Goal: Information Seeking & Learning: Find contact information

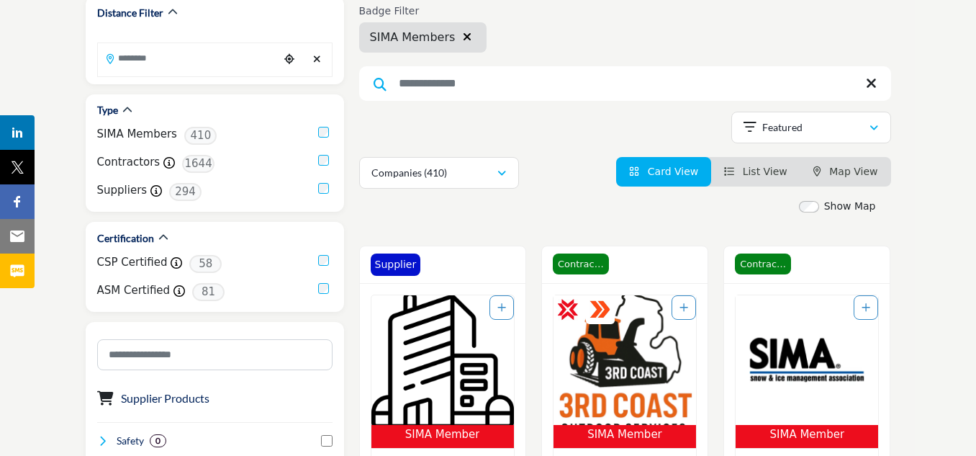
scroll to position [72, 0]
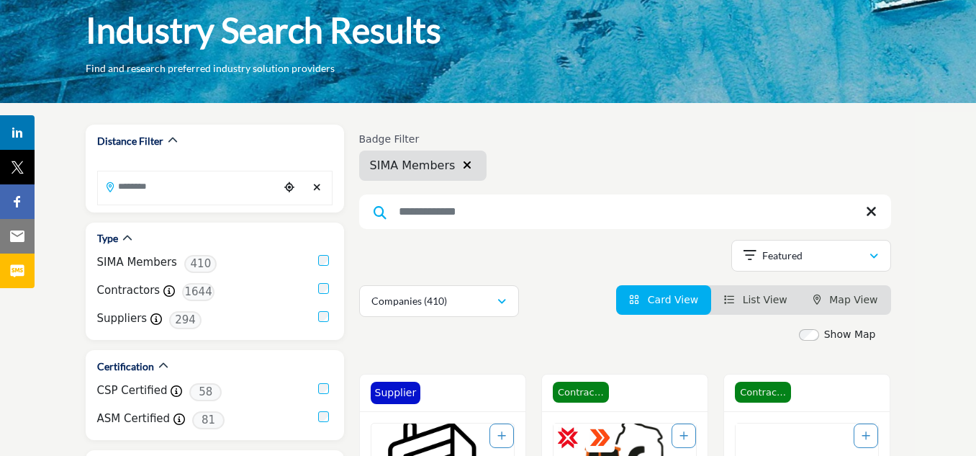
click at [612, 199] on input "Search Keyword" at bounding box center [625, 211] width 532 height 35
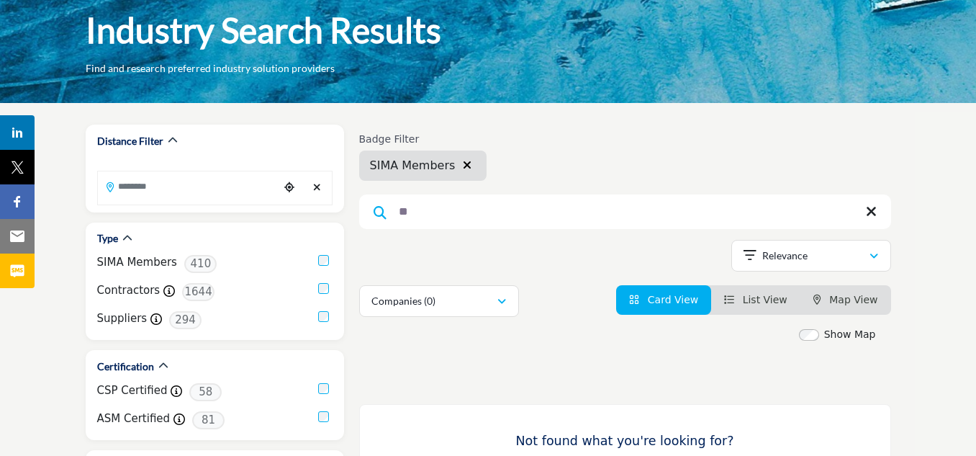
type input "*"
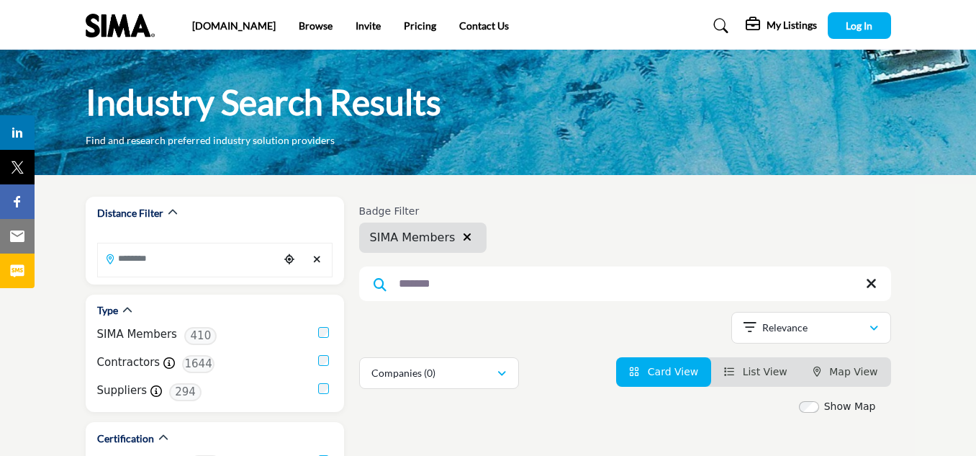
type input "*******"
click at [869, 279] on icon at bounding box center [871, 283] width 11 height 14
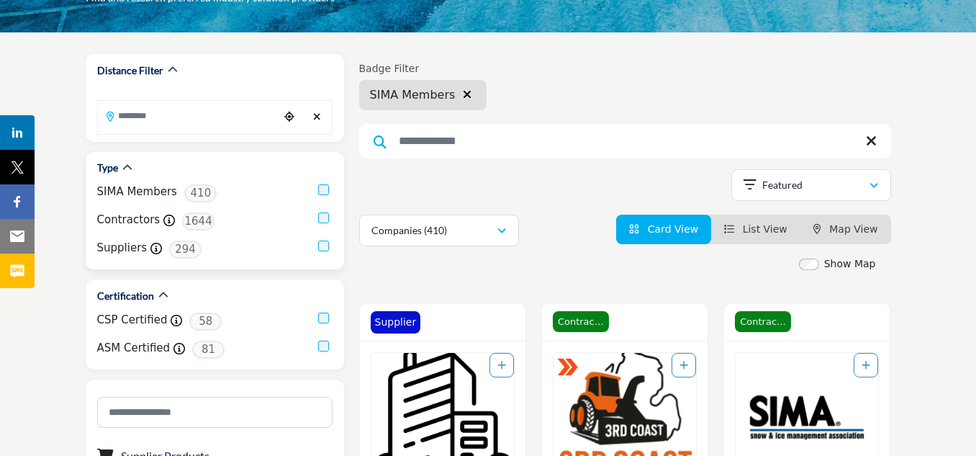
scroll to position [144, 0]
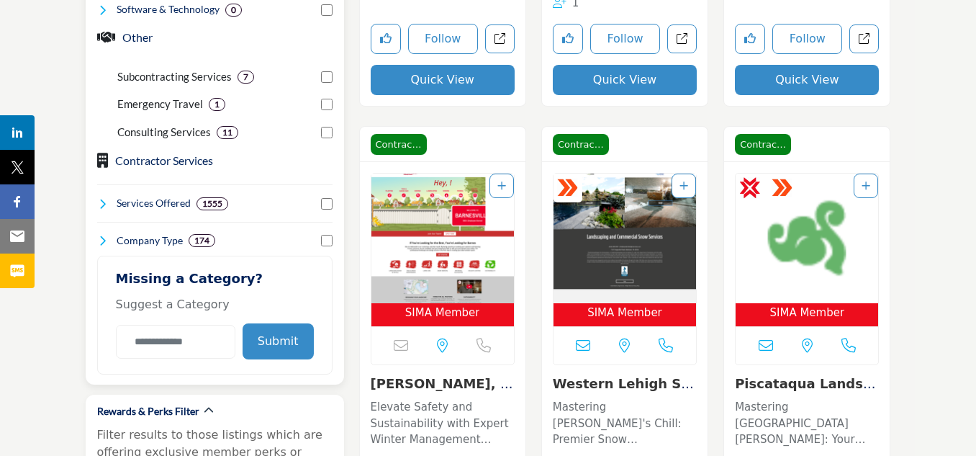
scroll to position [792, 0]
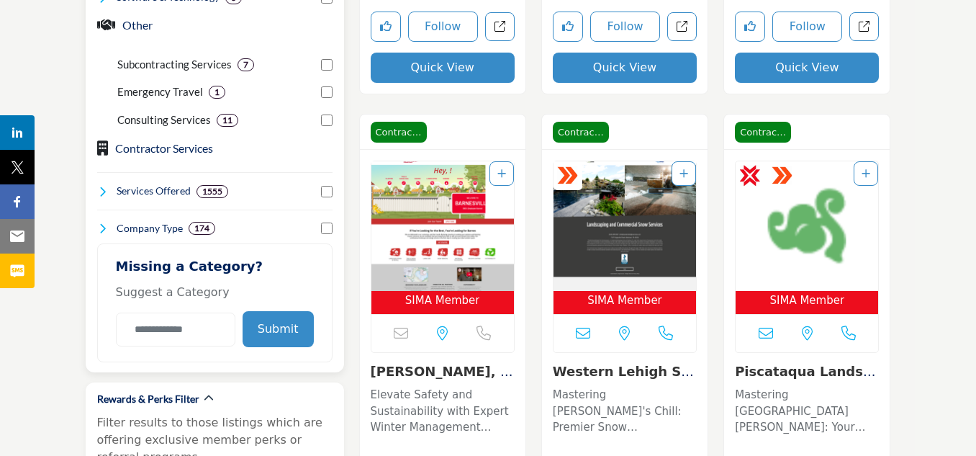
click at [107, 192] on icon at bounding box center [103, 192] width 12 height 12
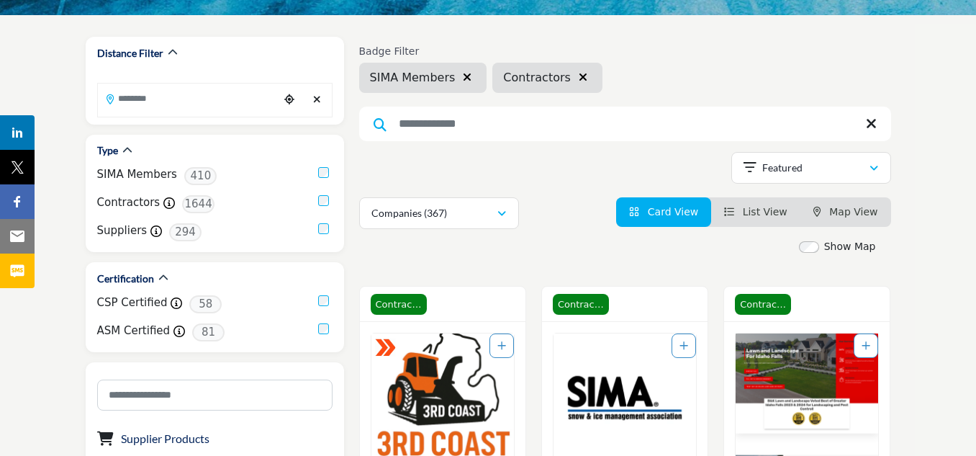
scroll to position [144, 0]
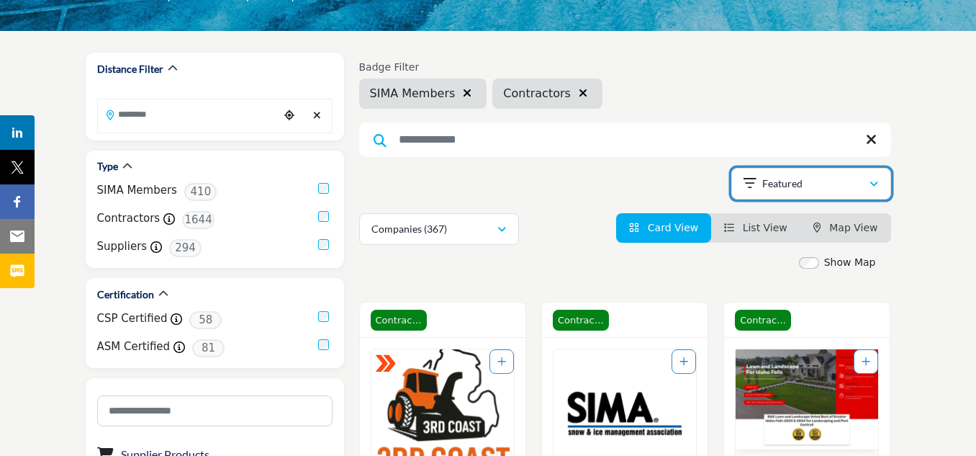
click at [866, 188] on div "Featured" at bounding box center [805, 183] width 125 height 17
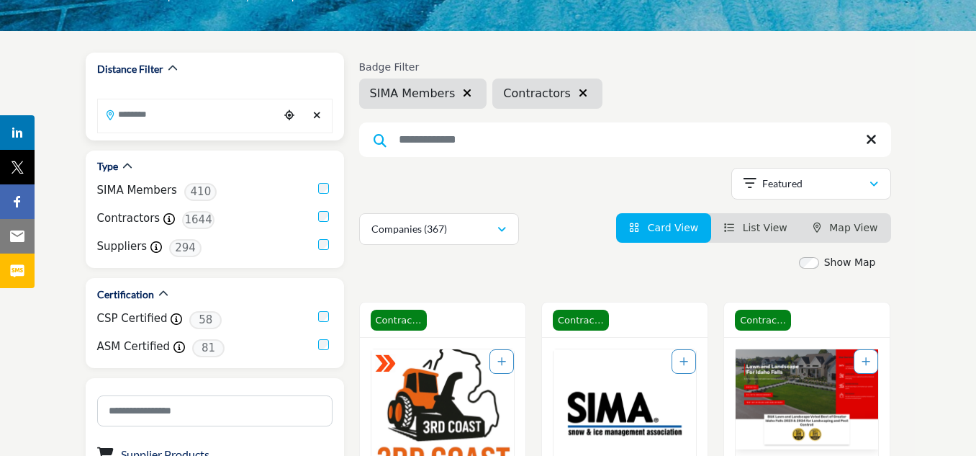
click at [189, 115] on input "Search Location" at bounding box center [188, 114] width 181 height 28
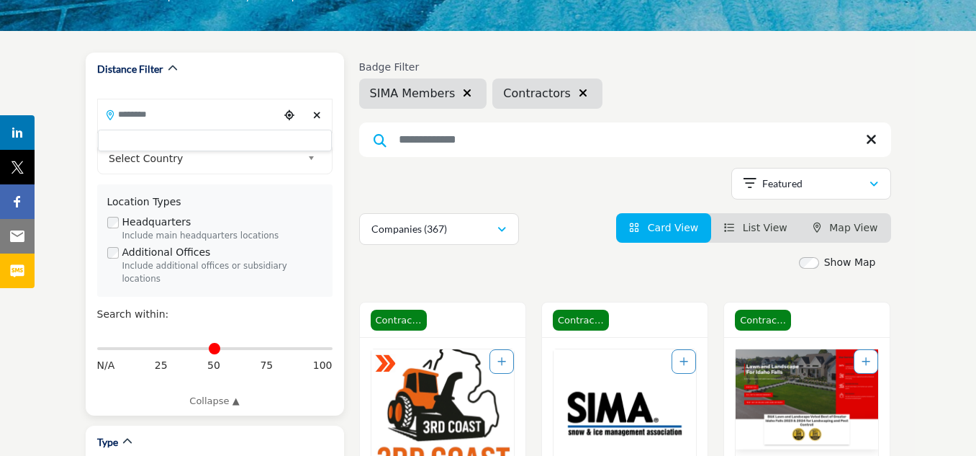
click at [227, 138] on div at bounding box center [215, 141] width 234 height 22
click at [182, 107] on input "Search Location" at bounding box center [188, 114] width 181 height 28
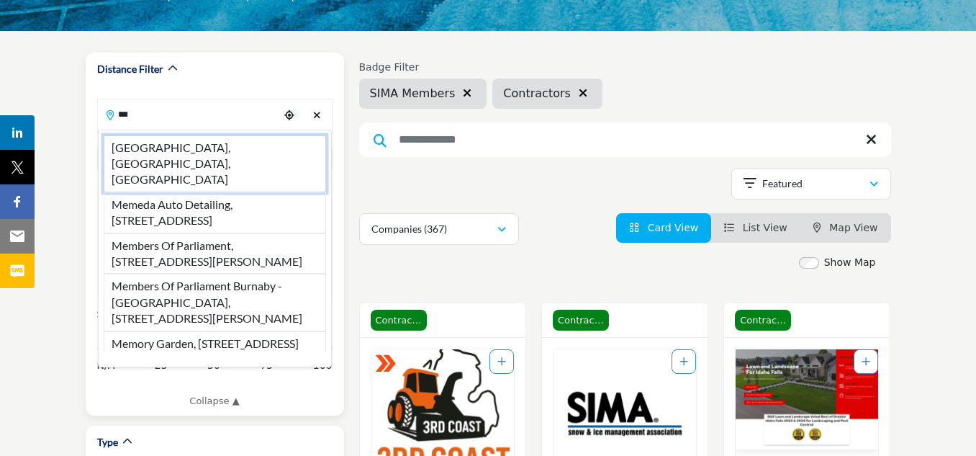
click at [182, 148] on li "Memphis, TN, USA" at bounding box center [215, 163] width 222 height 57
type input "**********"
type input "***"
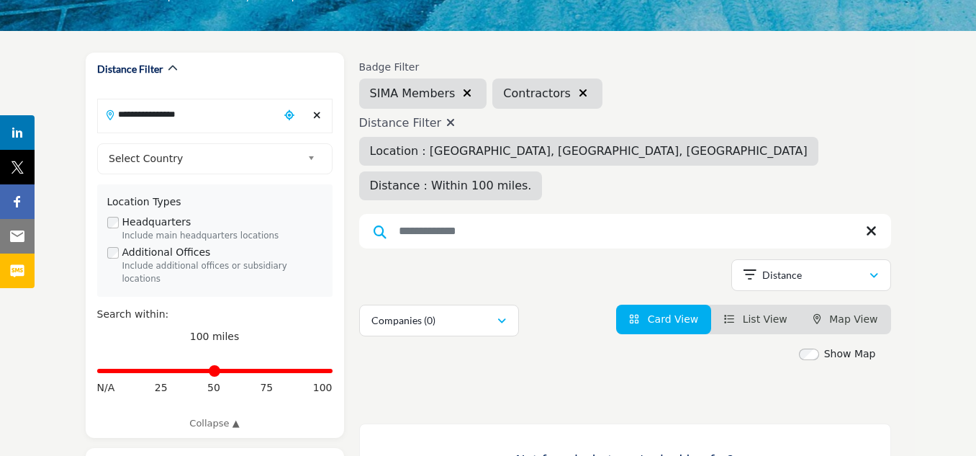
click at [532, 178] on span "Distance : Within 100 miles." at bounding box center [451, 185] width 162 height 14
click at [463, 90] on icon "button" at bounding box center [467, 93] width 9 height 12
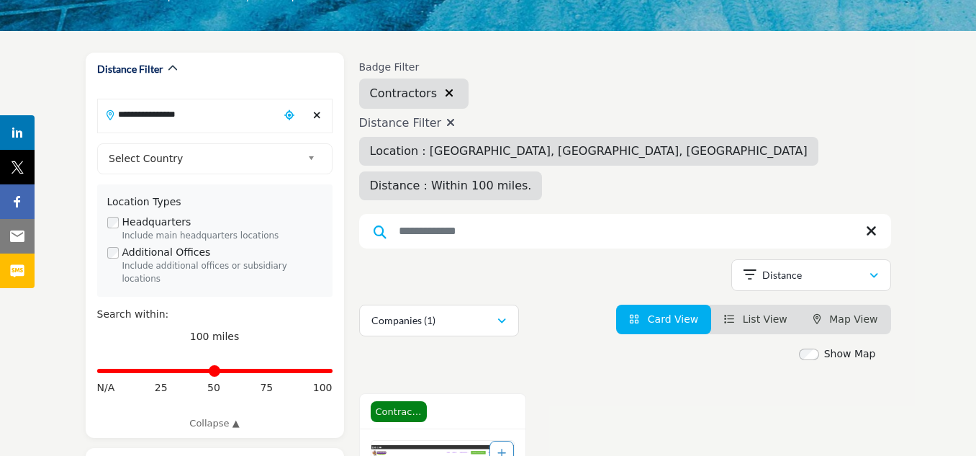
click at [445, 92] on icon "button" at bounding box center [449, 93] width 9 height 12
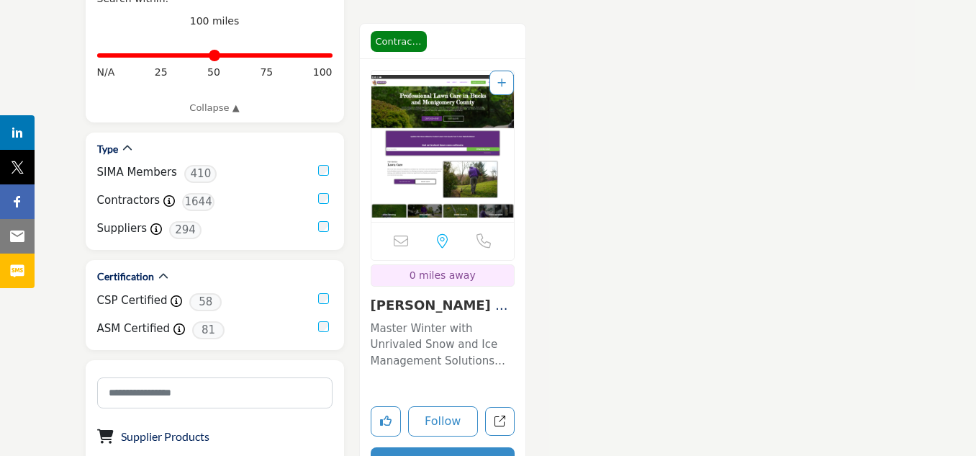
scroll to position [432, 0]
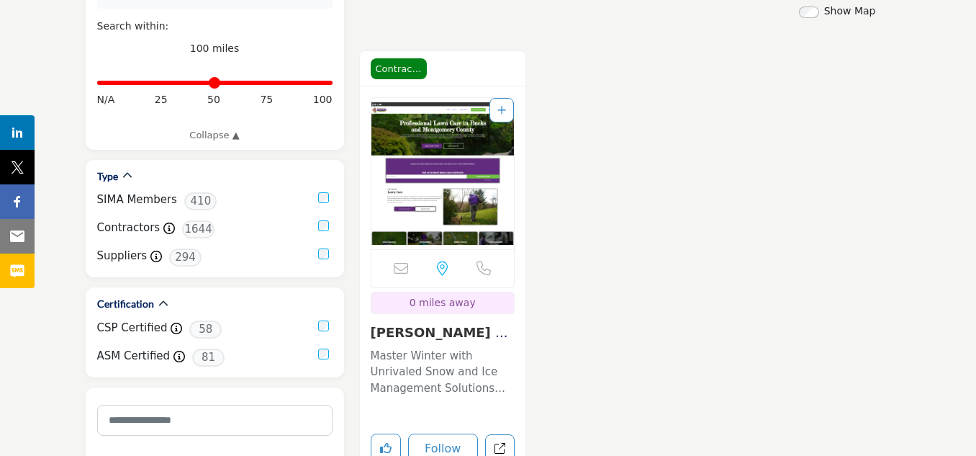
click at [450, 102] on img "Open Listing in new tab" at bounding box center [442, 173] width 143 height 151
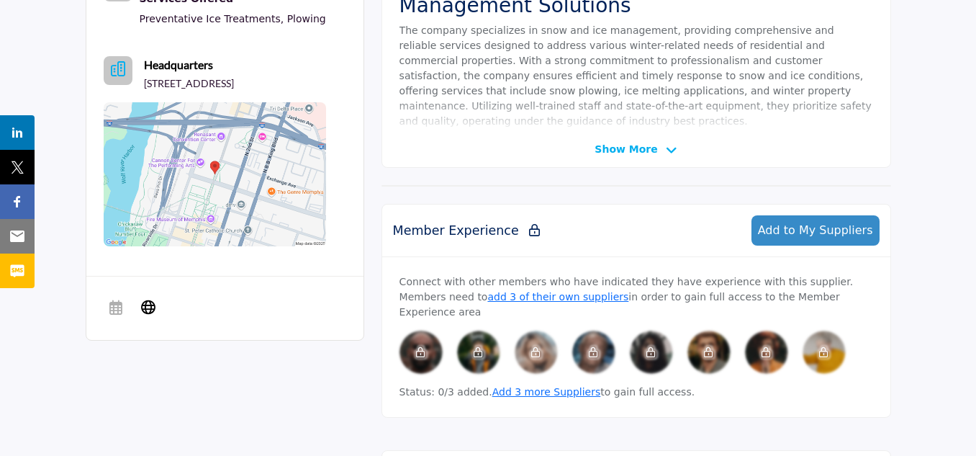
scroll to position [288, 0]
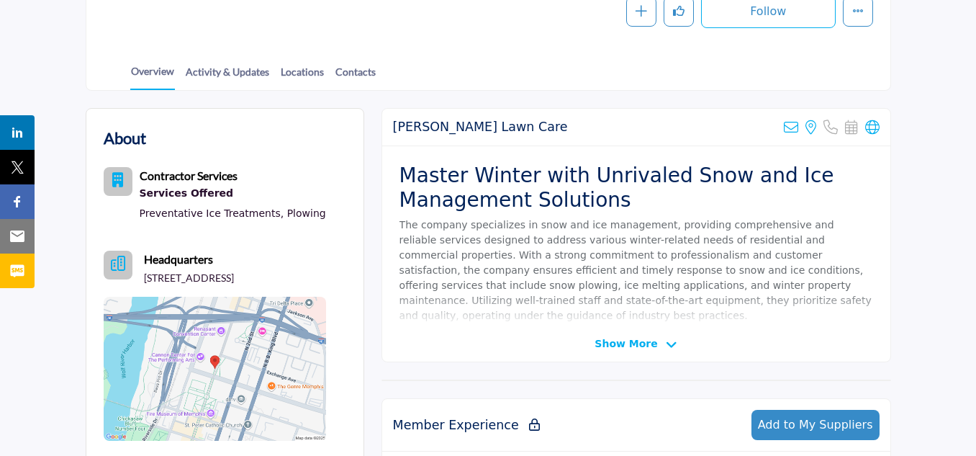
click at [666, 342] on icon at bounding box center [672, 344] width 12 height 13
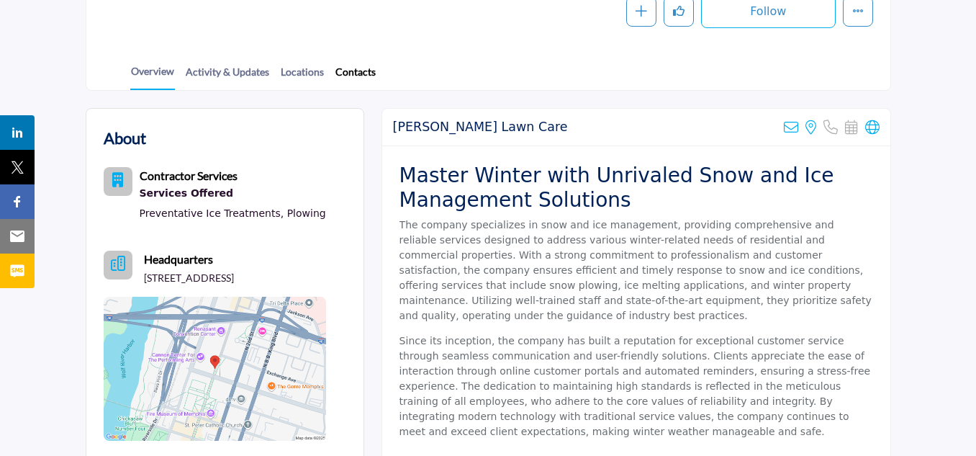
click at [347, 78] on link "Contacts" at bounding box center [356, 76] width 42 height 25
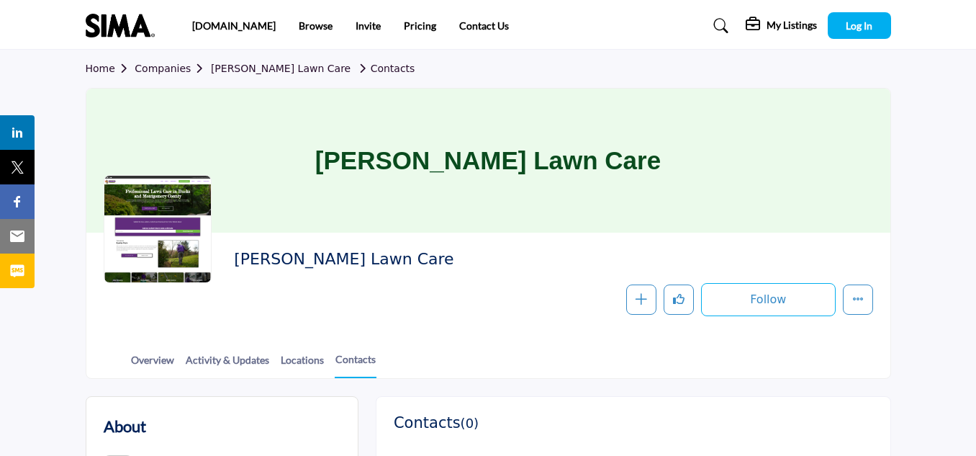
click at [104, 68] on link "Home" at bounding box center [111, 69] width 50 height 12
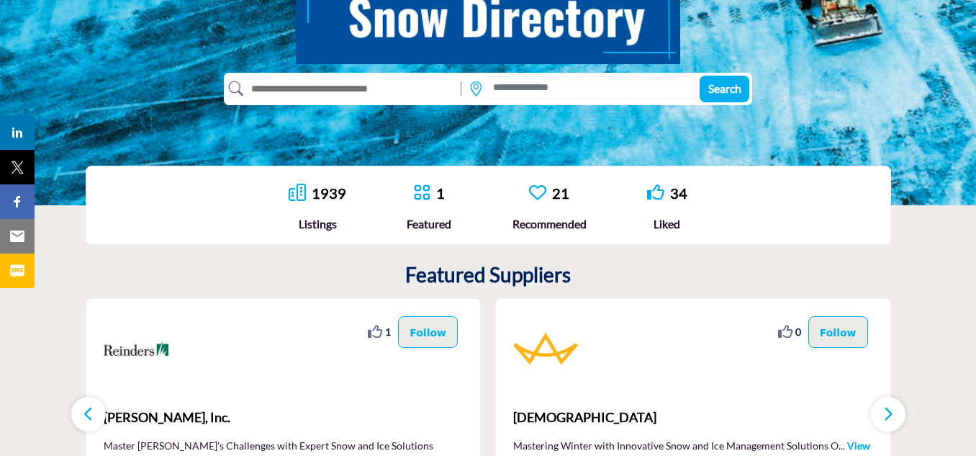
scroll to position [216, 0]
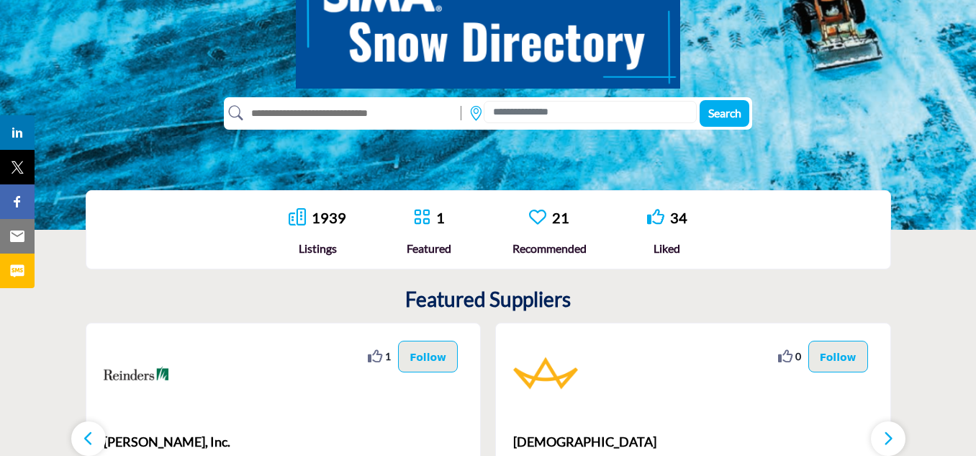
click at [352, 114] on input "text" at bounding box center [348, 112] width 211 height 23
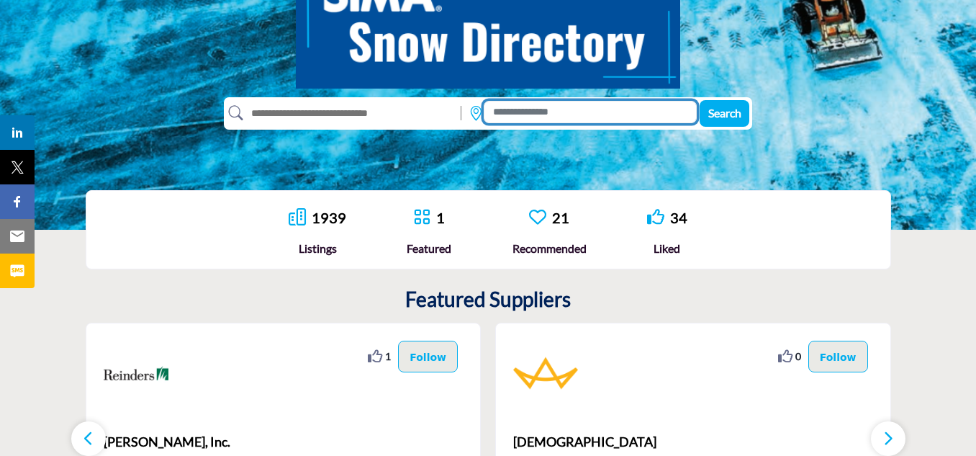
click at [548, 115] on input at bounding box center [590, 112] width 213 height 22
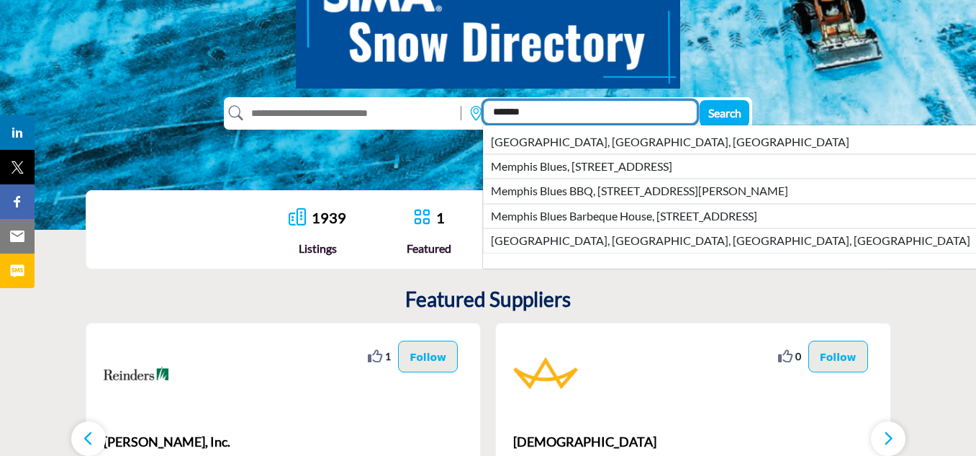
type input "*******"
click at [700, 100] on button "Search" at bounding box center [725, 113] width 50 height 27
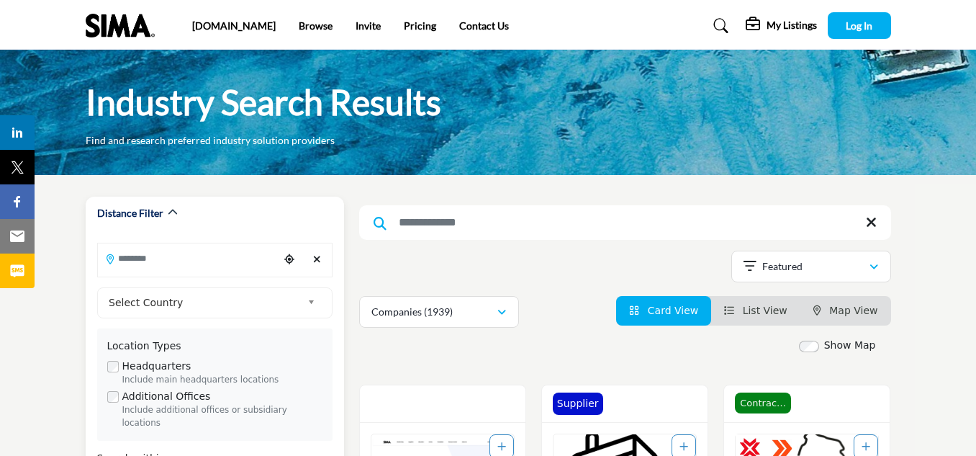
click at [226, 251] on input "Search Location" at bounding box center [188, 258] width 181 height 28
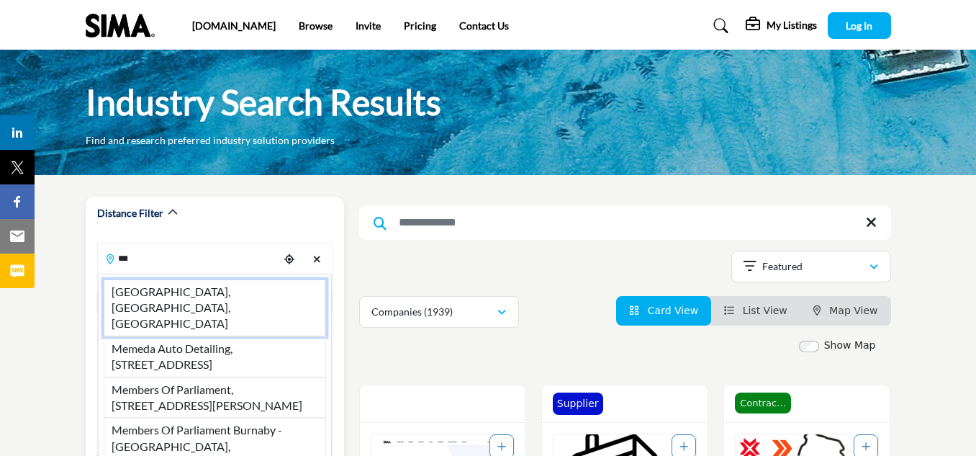
click at [180, 294] on li "Memphis, TN, USA" at bounding box center [215, 307] width 222 height 57
type input "**********"
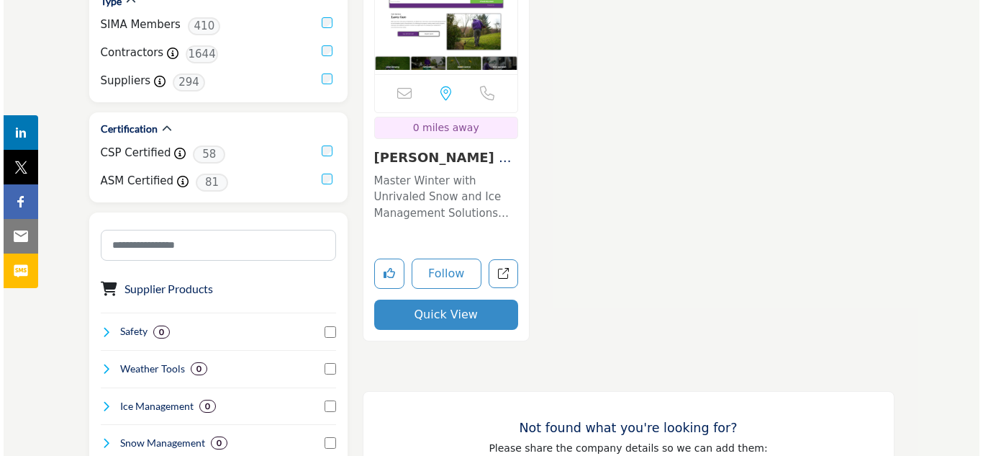
scroll to position [648, 0]
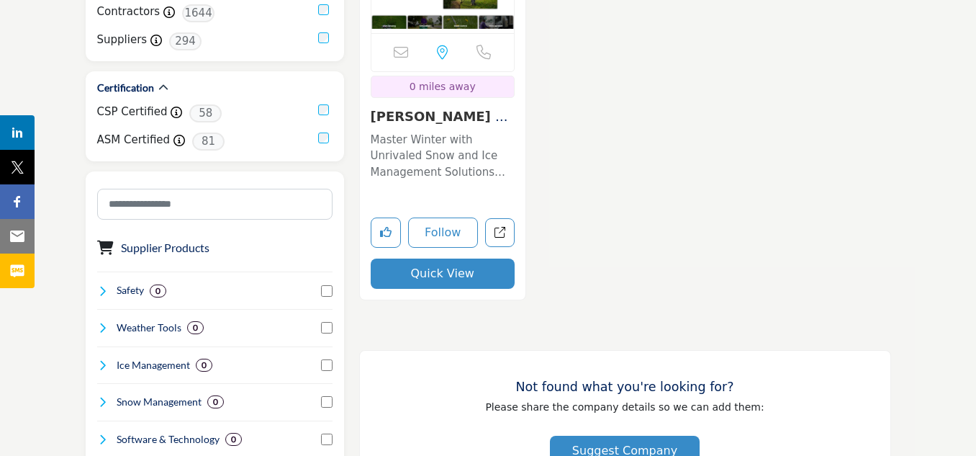
click at [463, 258] on button "Quick View" at bounding box center [443, 273] width 144 height 30
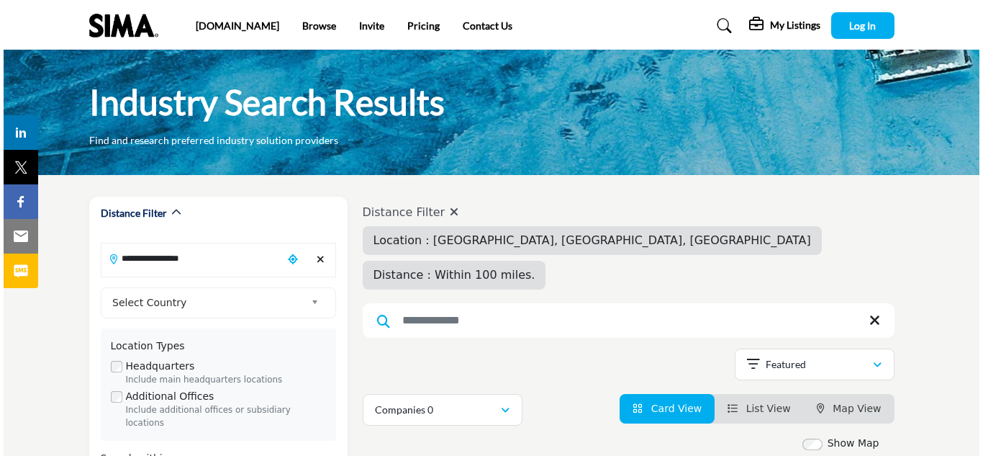
scroll to position [648, 0]
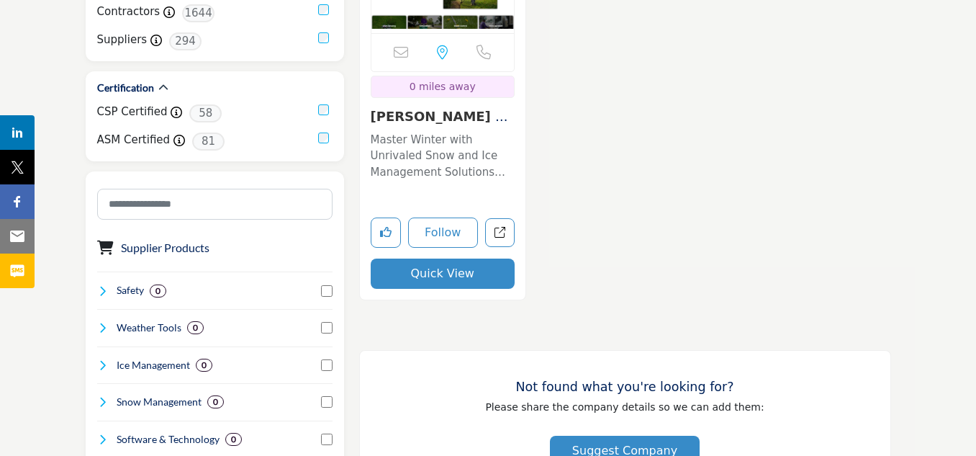
click at [436, 258] on button "Quick View" at bounding box center [443, 273] width 144 height 30
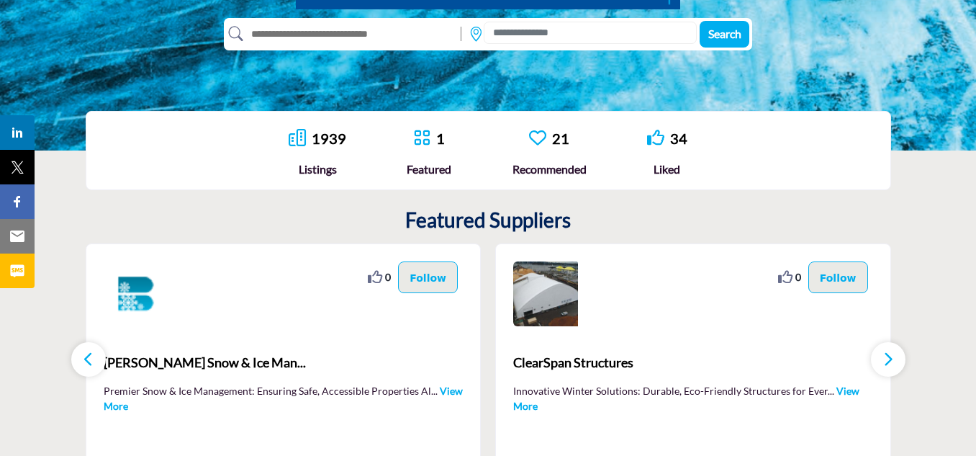
scroll to position [288, 0]
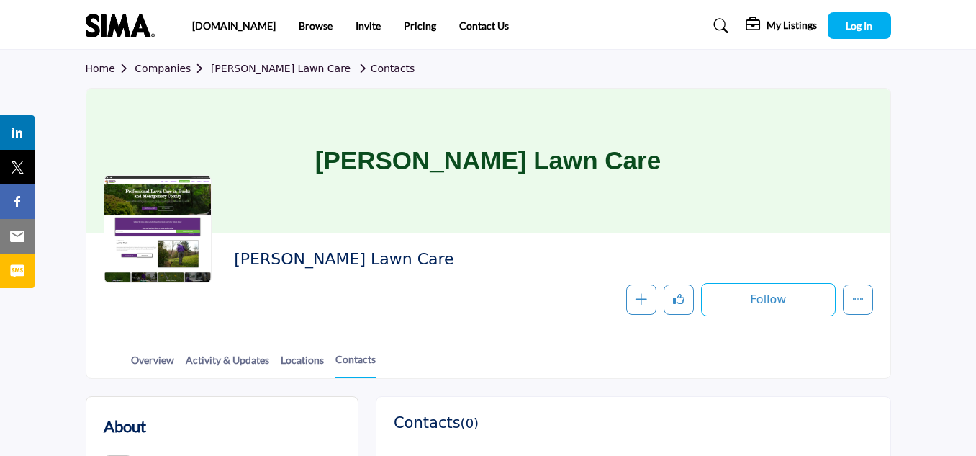
click at [166, 211] on div at bounding box center [158, 229] width 108 height 108
click at [298, 261] on h2 "[PERSON_NAME] Lawn Care" at bounding box center [432, 259] width 396 height 19
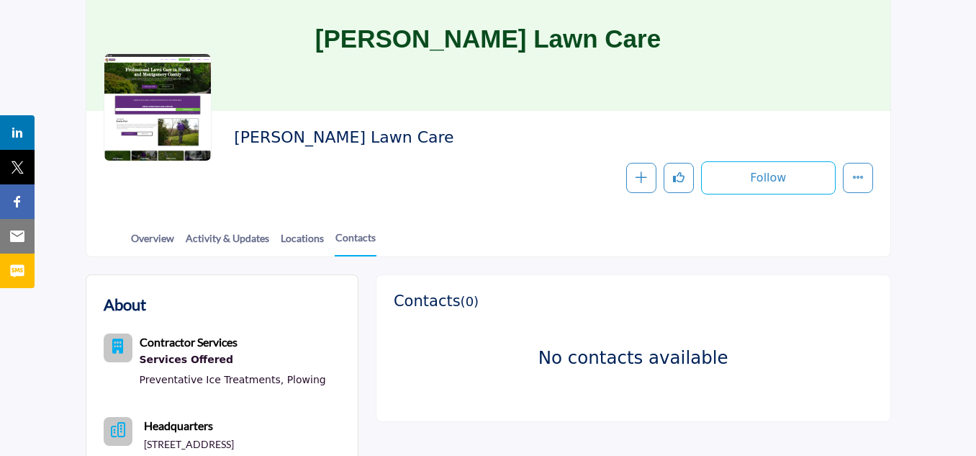
scroll to position [144, 0]
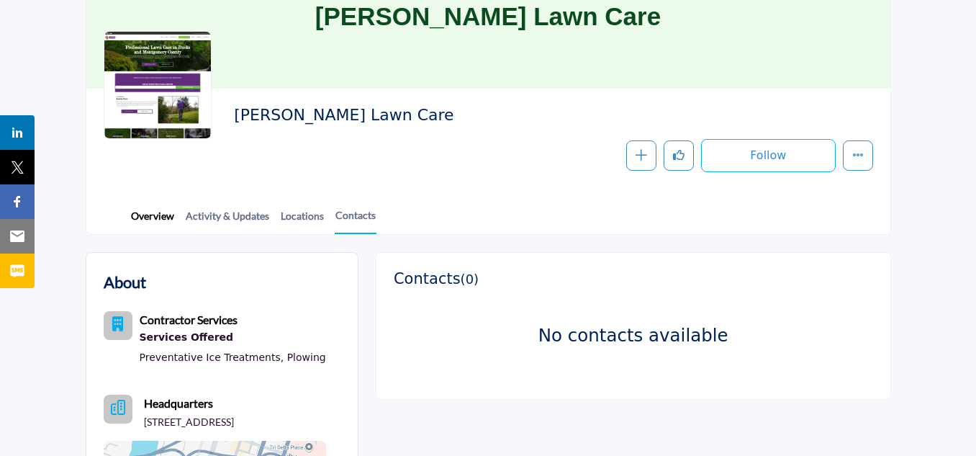
click at [152, 218] on link "Overview" at bounding box center [152, 220] width 45 height 25
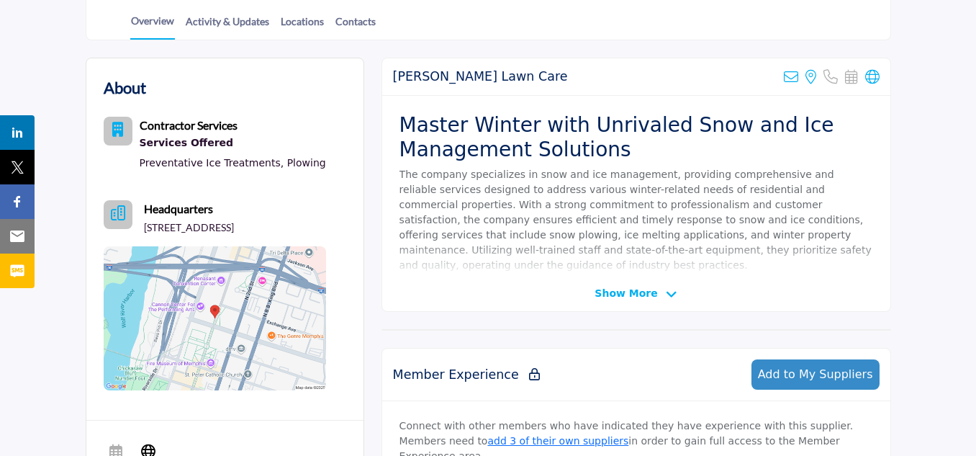
scroll to position [360, 0]
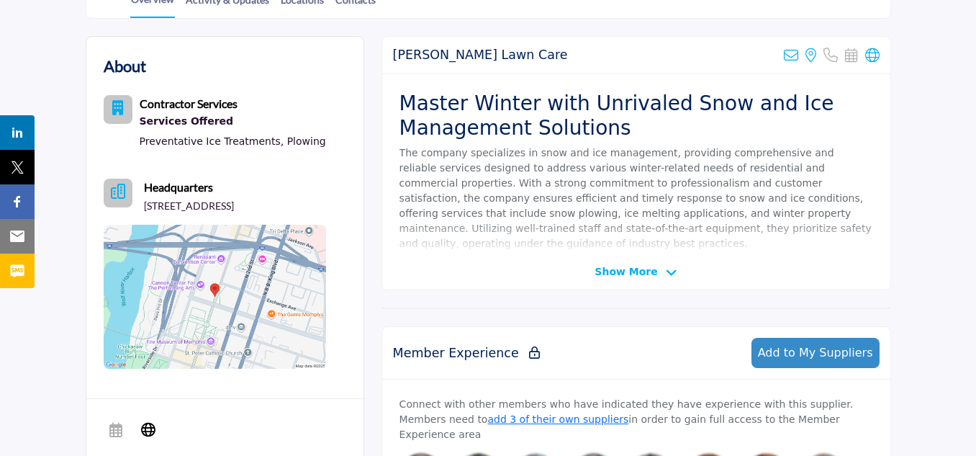
click at [638, 274] on span "Show More" at bounding box center [625, 271] width 63 height 15
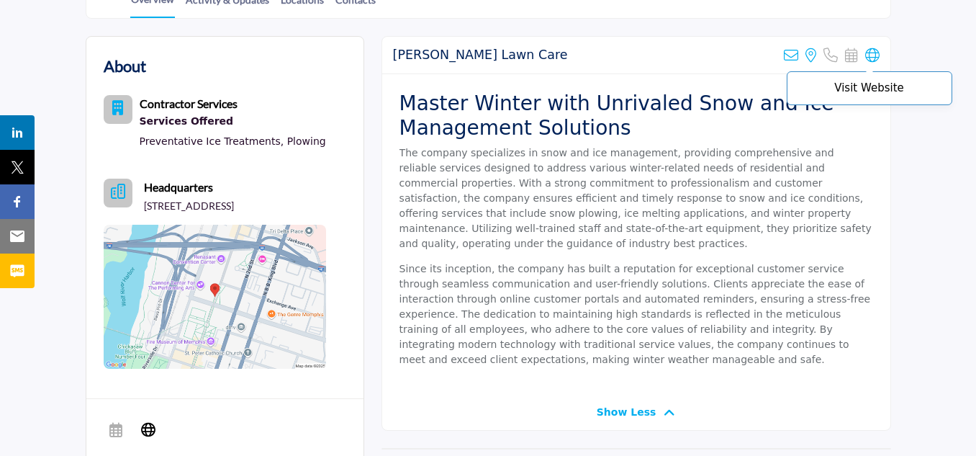
click at [876, 53] on icon at bounding box center [872, 55] width 14 height 14
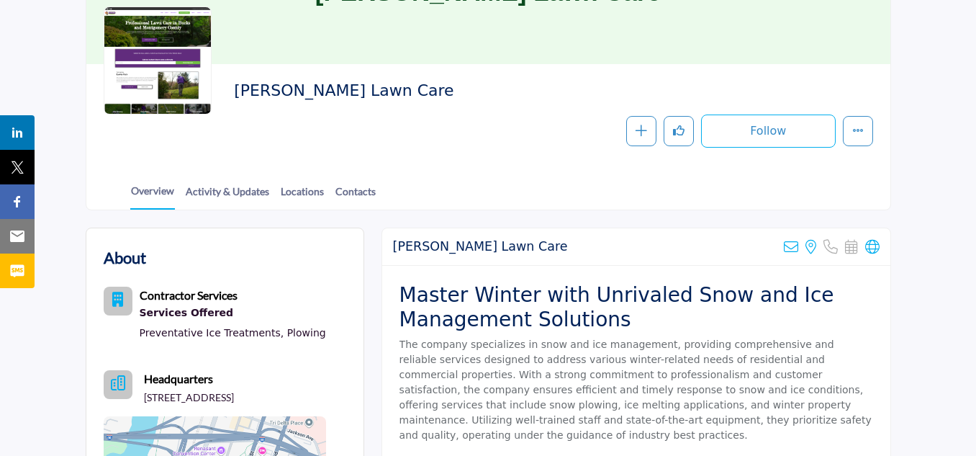
scroll to position [144, 0]
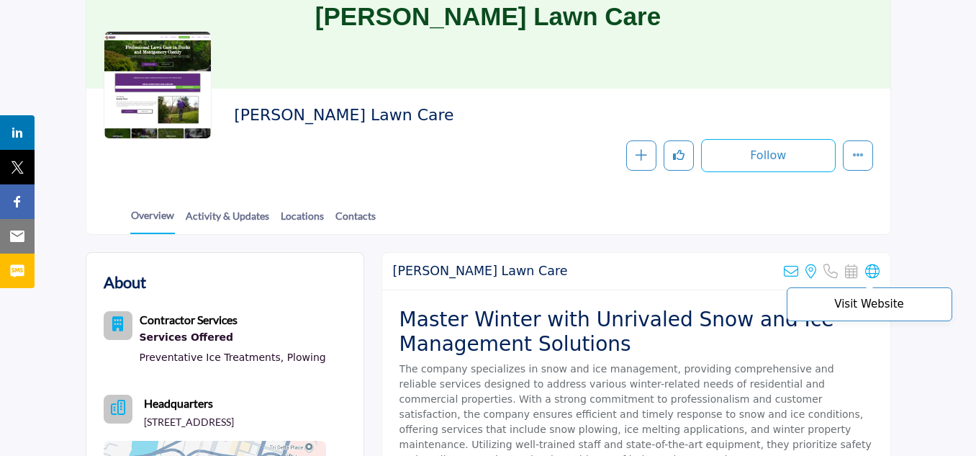
click at [875, 271] on icon at bounding box center [872, 271] width 14 height 14
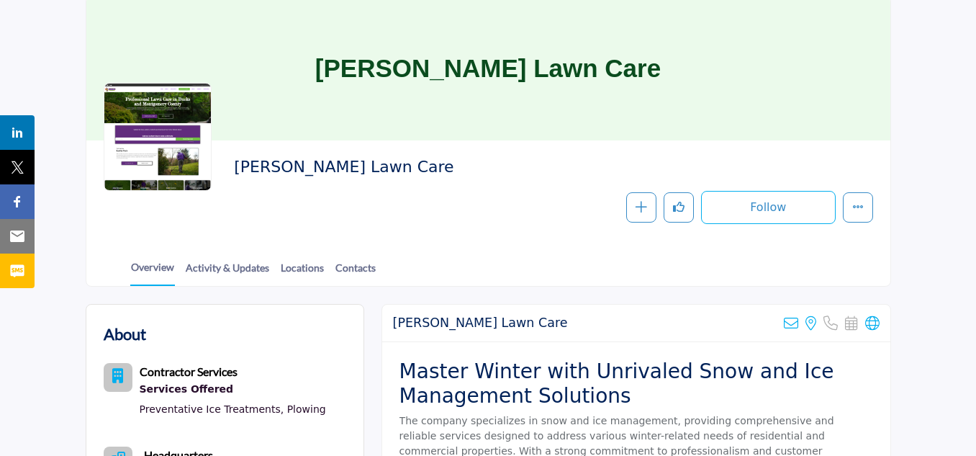
scroll to position [0, 0]
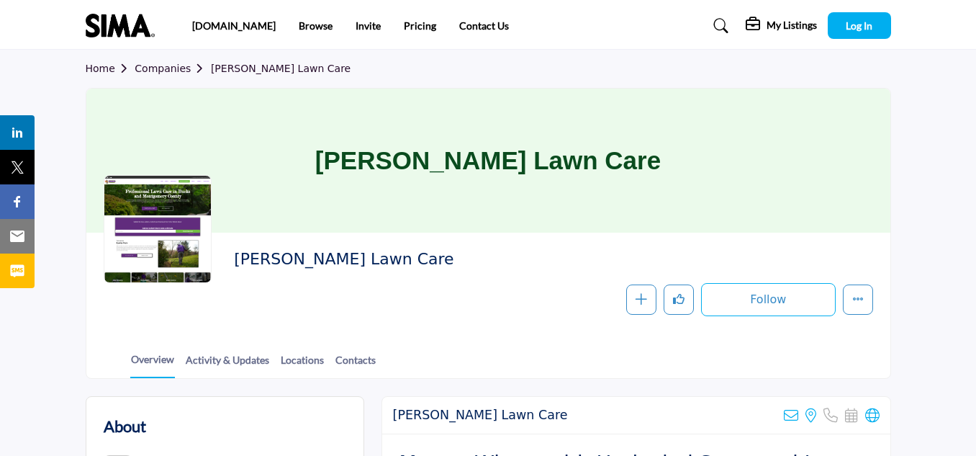
click at [172, 72] on link "Companies" at bounding box center [173, 69] width 76 height 12
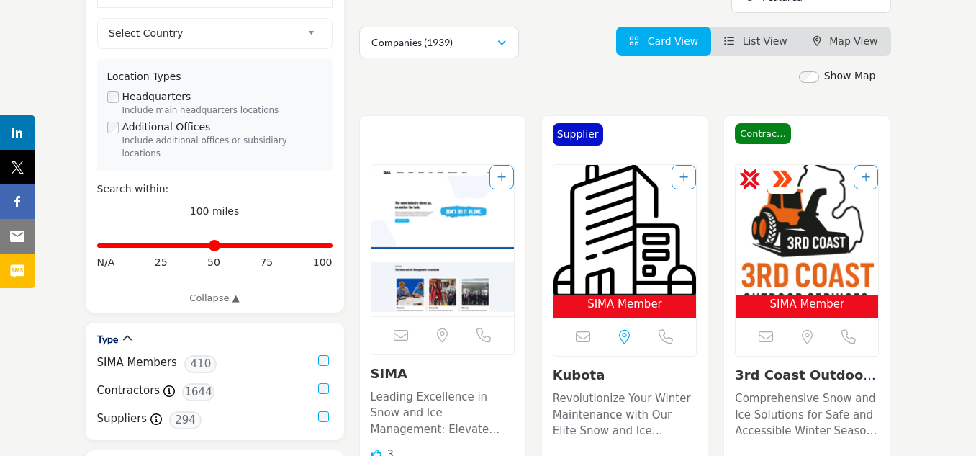
scroll to position [288, 0]
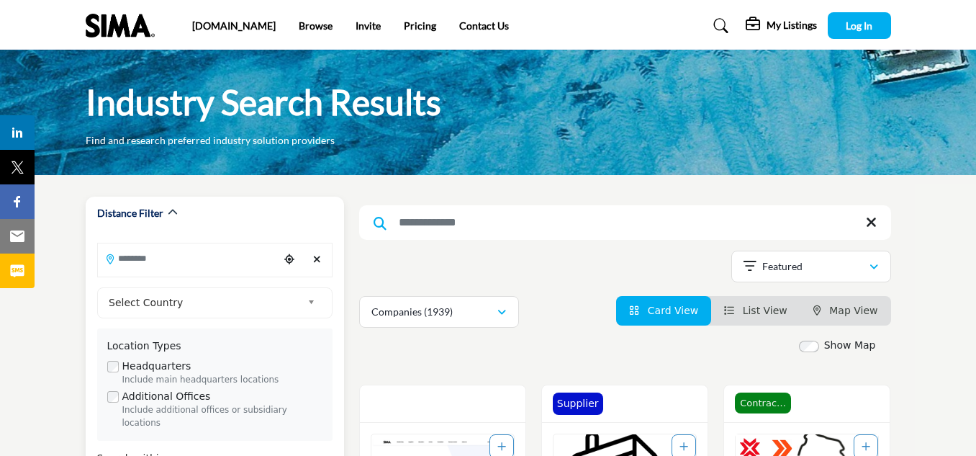
click at [196, 259] on input "Search Location" at bounding box center [188, 258] width 181 height 28
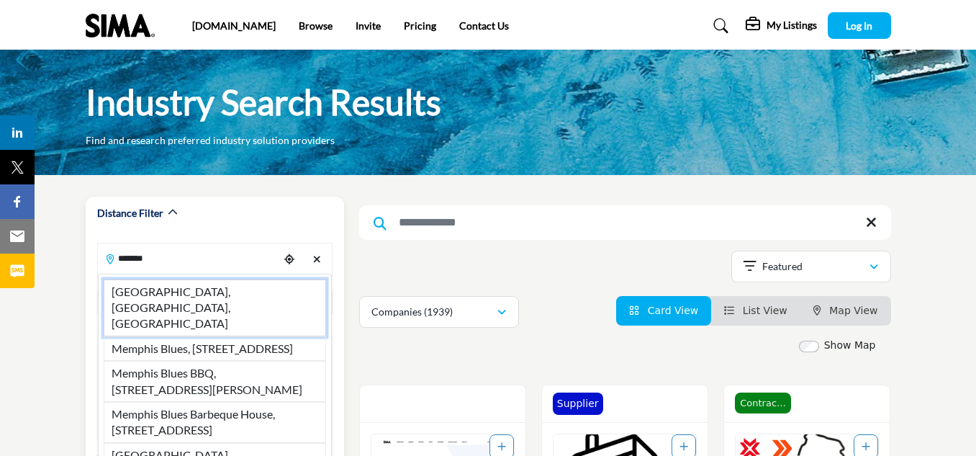
click at [190, 293] on li "Memphis, TN, USA" at bounding box center [215, 307] width 222 height 57
type input "**********"
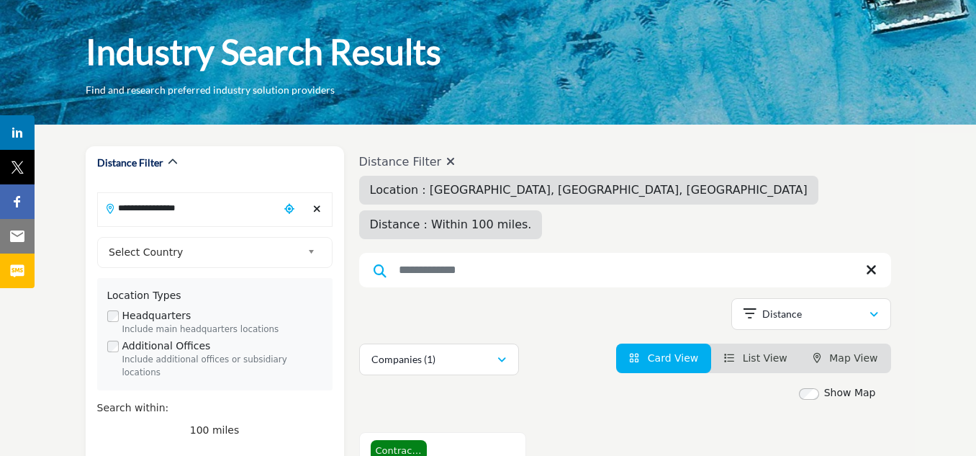
scroll to position [144, 0]
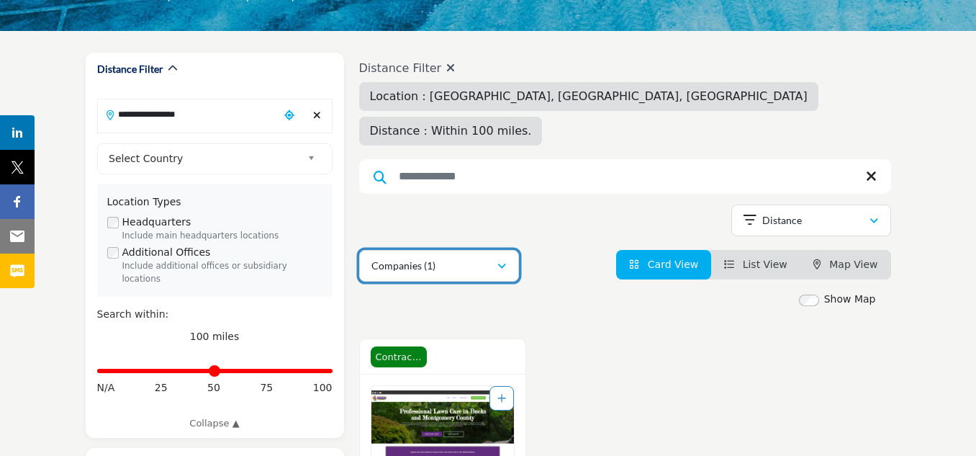
click at [495, 257] on div "Companies (1)" at bounding box center [433, 265] width 125 height 17
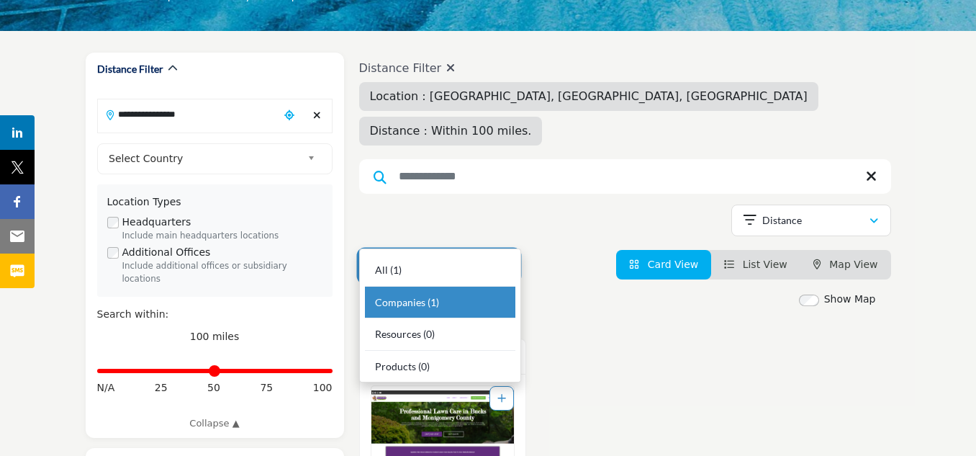
click at [495, 257] on div "Companies (1)" at bounding box center [433, 265] width 125 height 17
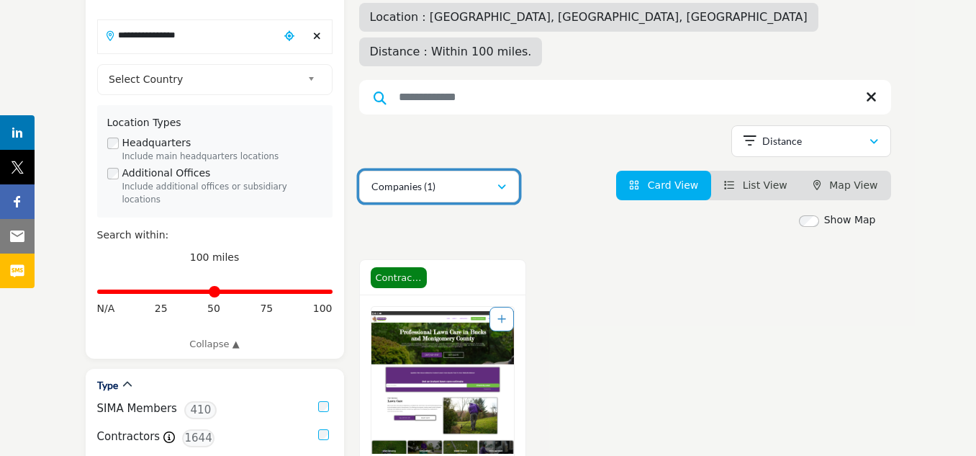
scroll to position [288, 0]
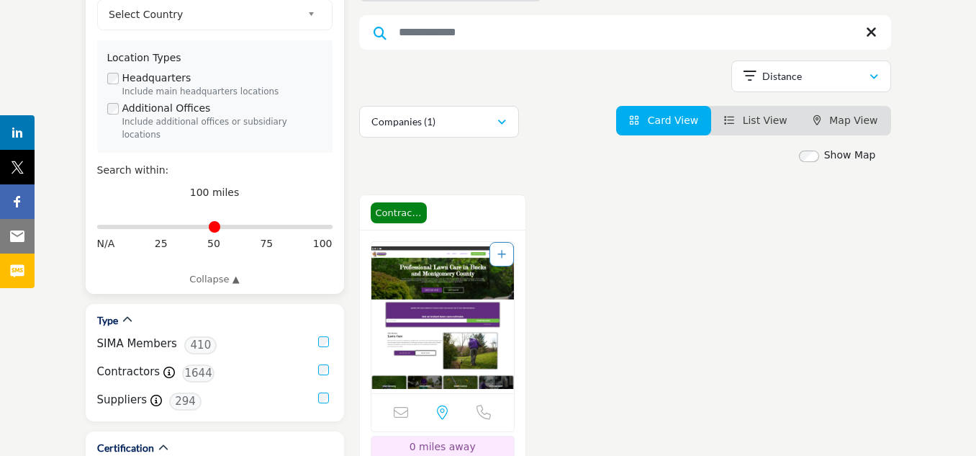
drag, startPoint x: 322, startPoint y: 212, endPoint x: -6, endPoint y: -12, distance: 397.8
type input "*"
click at [97, 225] on input "Distance in miles" at bounding box center [214, 226] width 235 height 3
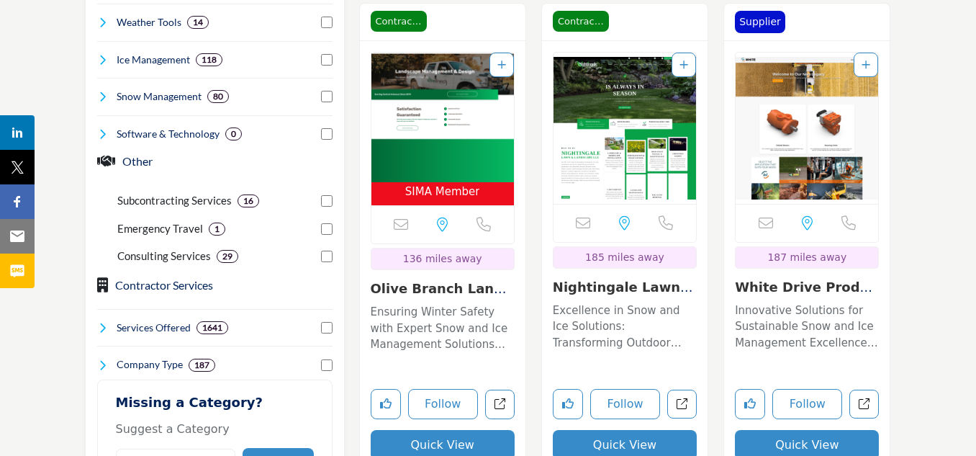
scroll to position [936, 0]
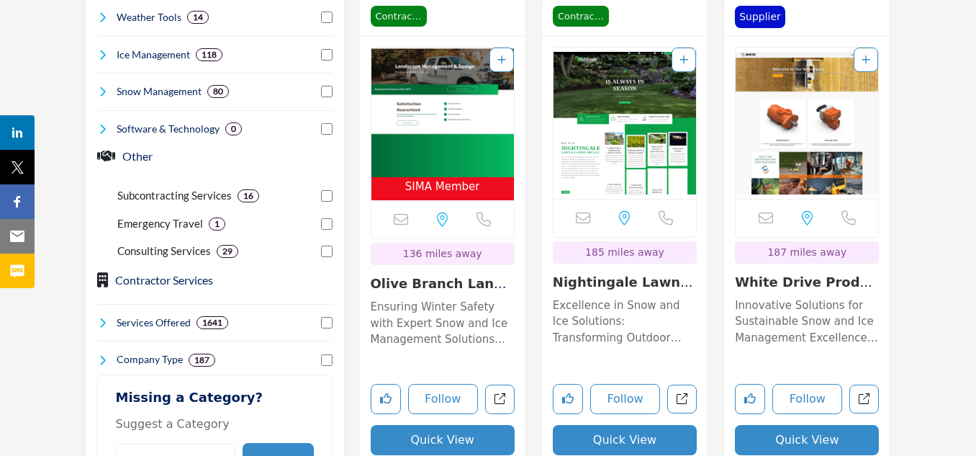
click at [456, 129] on img "Open Listing in new tab" at bounding box center [442, 113] width 143 height 130
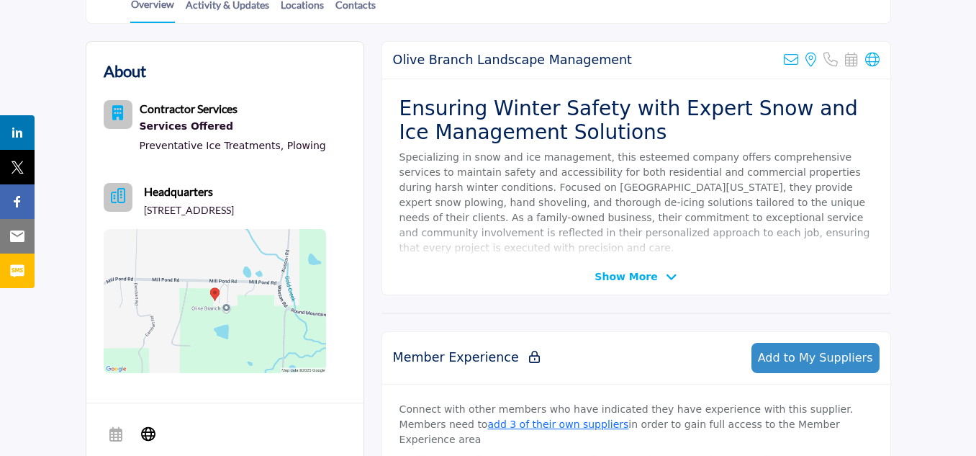
scroll to position [432, 0]
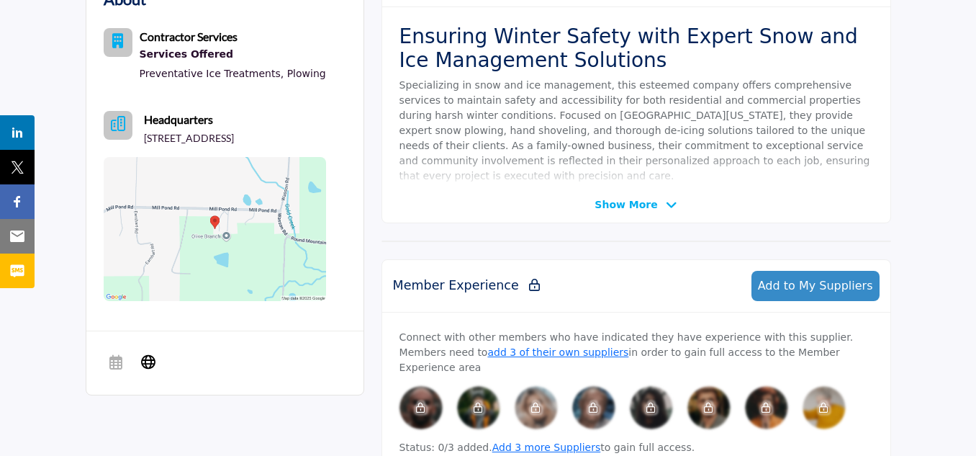
click at [243, 234] on img at bounding box center [215, 229] width 222 height 144
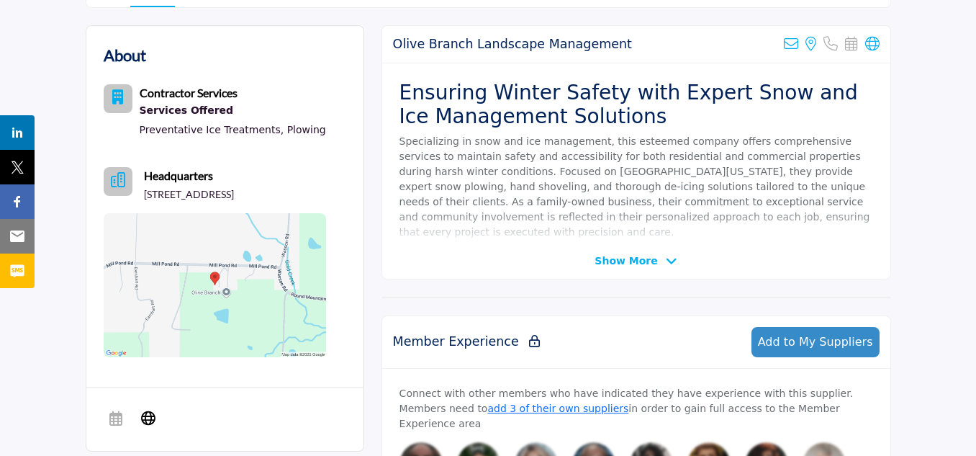
scroll to position [360, 0]
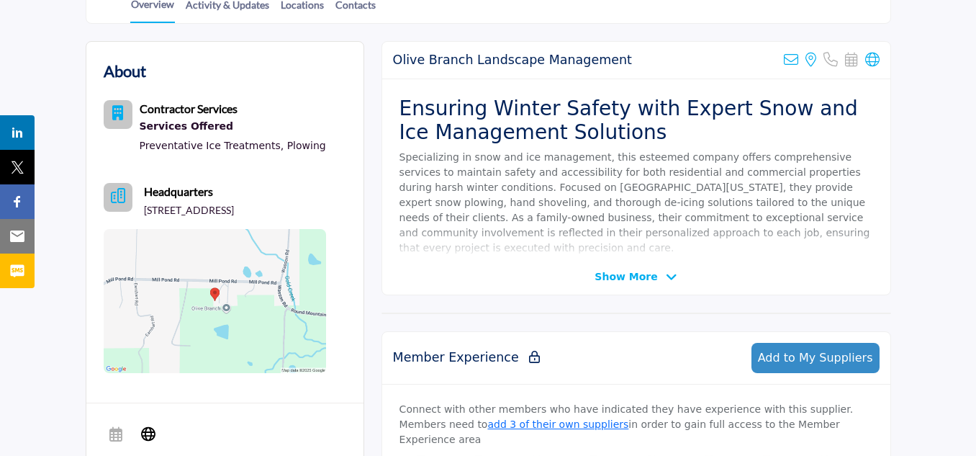
click at [651, 276] on span "Show More" at bounding box center [625, 276] width 63 height 15
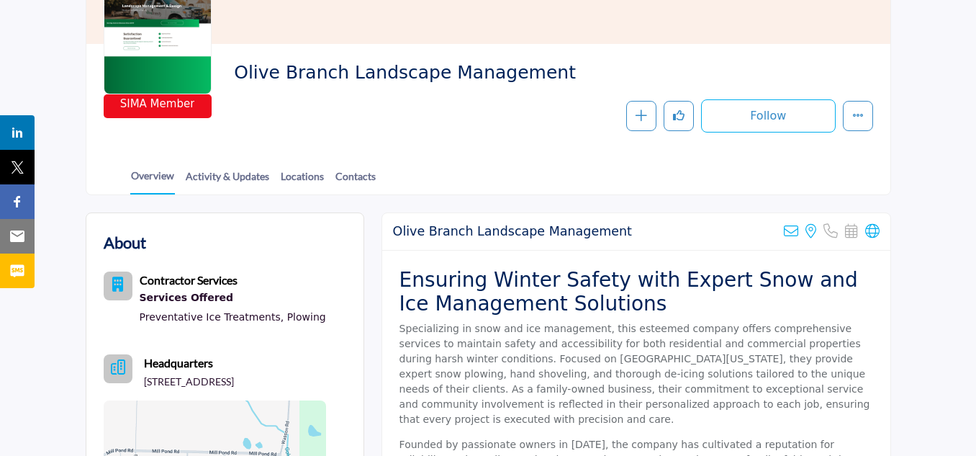
scroll to position [216, 0]
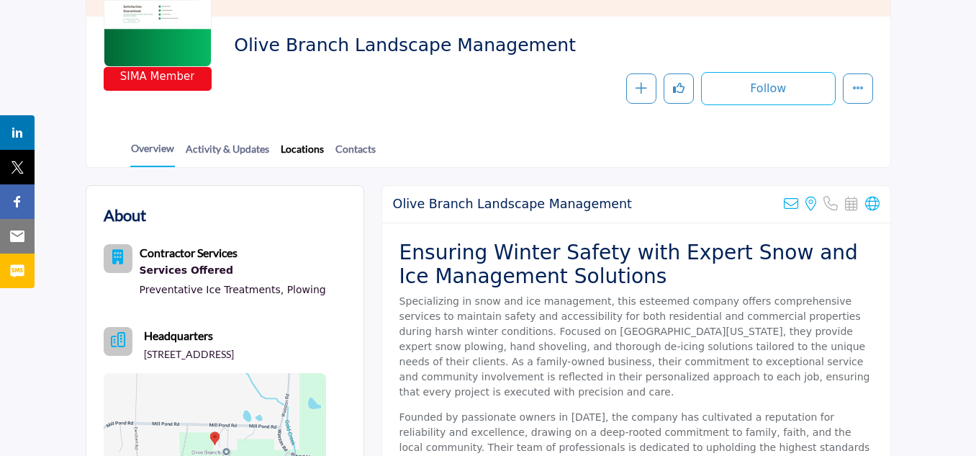
click at [310, 157] on link "Locations" at bounding box center [302, 153] width 45 height 25
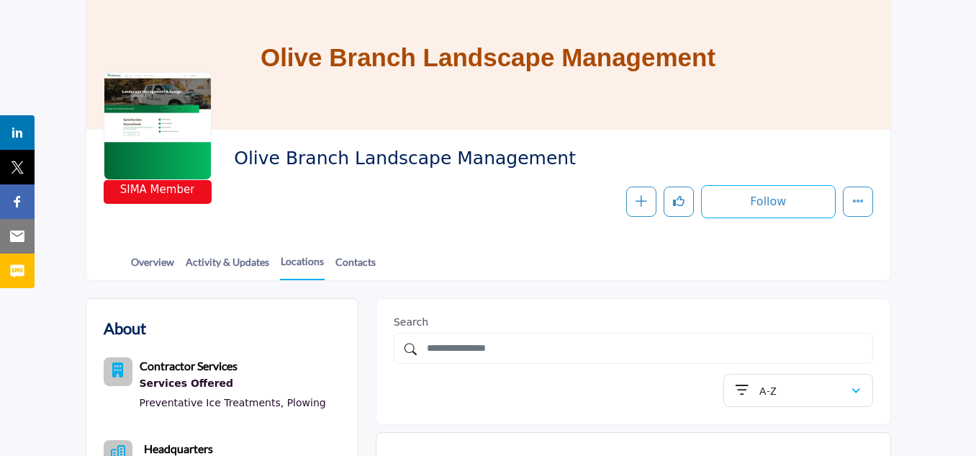
scroll to position [72, 0]
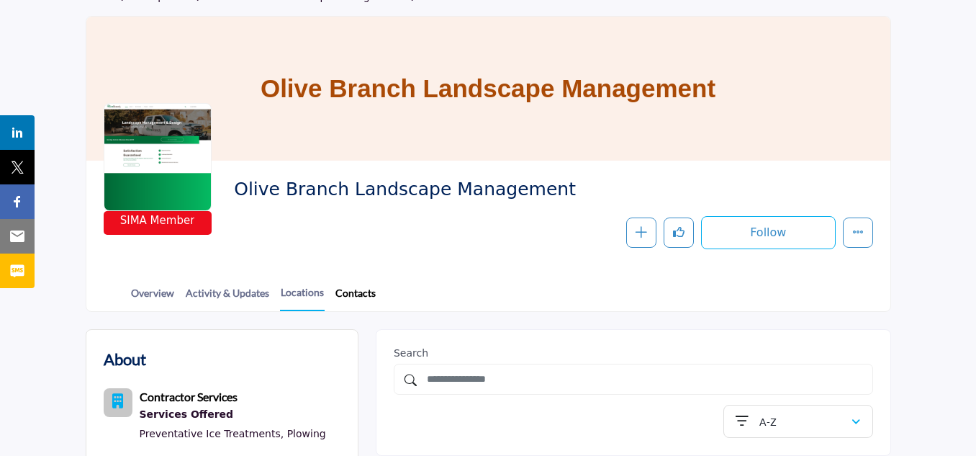
click at [355, 288] on link "Contacts" at bounding box center [356, 297] width 42 height 25
click at [246, 291] on link "Activity & Updates" at bounding box center [227, 297] width 85 height 25
